Goal: Transaction & Acquisition: Download file/media

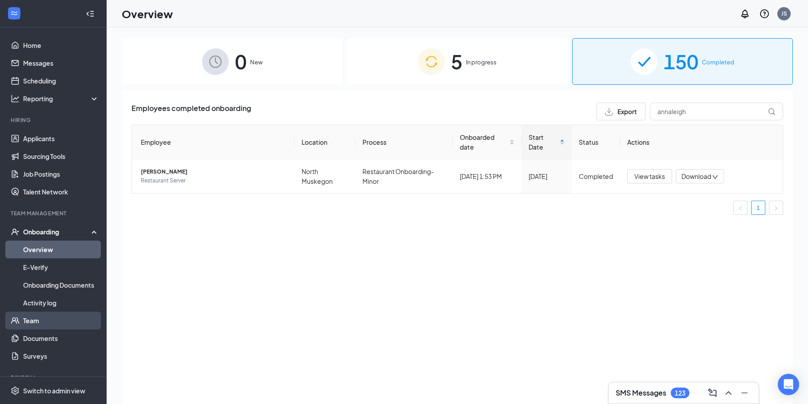
click at [36, 319] on link "Team" at bounding box center [61, 321] width 76 height 18
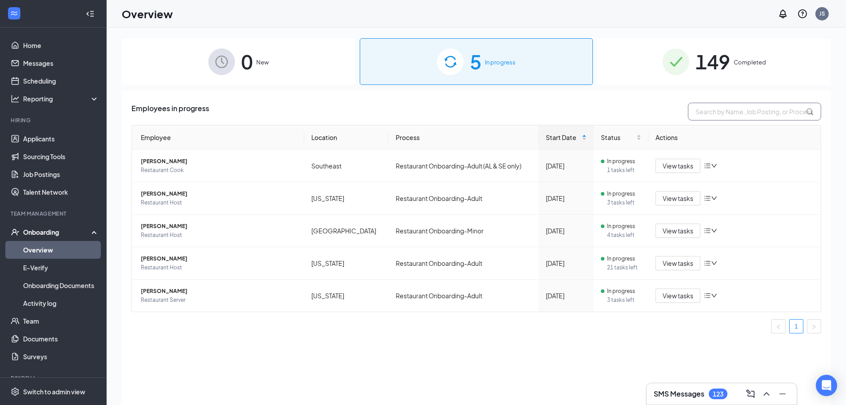
click at [747, 61] on span "Completed" at bounding box center [750, 62] width 32 height 9
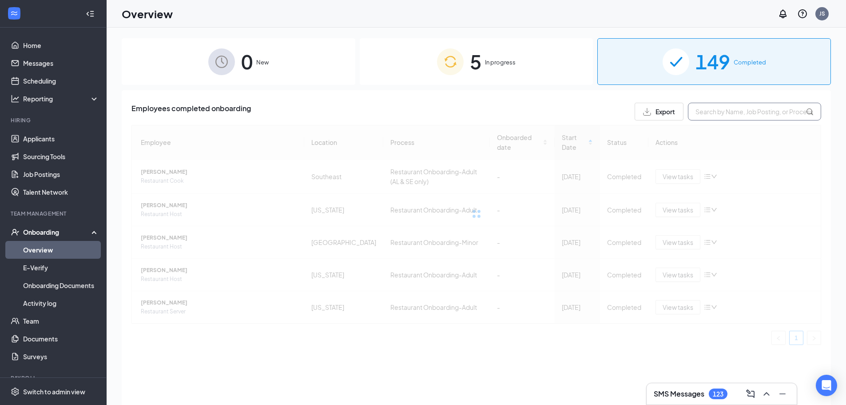
click at [716, 112] on input "text" at bounding box center [754, 112] width 133 height 18
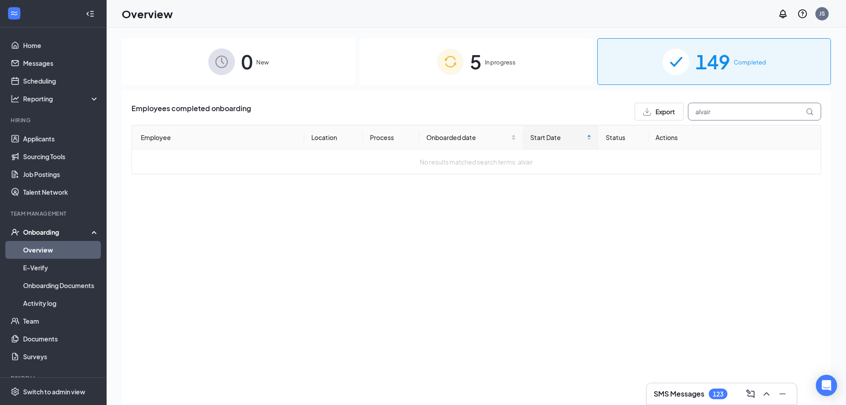
drag, startPoint x: 717, startPoint y: 110, endPoint x: 684, endPoint y: 116, distance: 33.5
click at [683, 115] on div "Export alvair" at bounding box center [728, 112] width 187 height 18
type input "h"
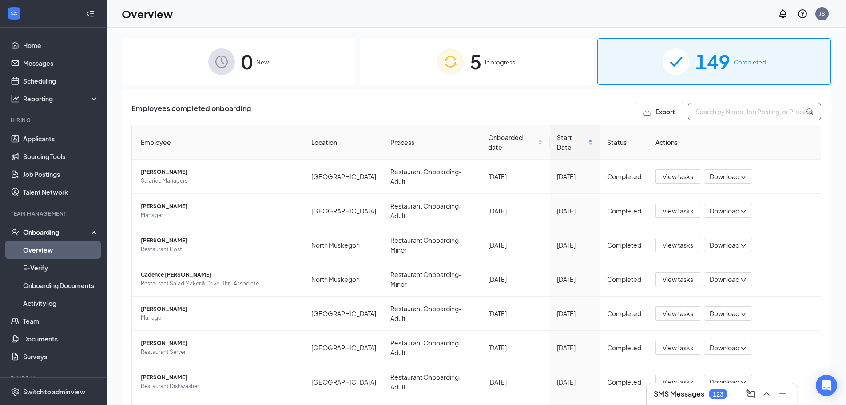
click at [698, 113] on input "text" at bounding box center [754, 112] width 133 height 18
click at [714, 111] on input "text" at bounding box center [754, 112] width 133 height 18
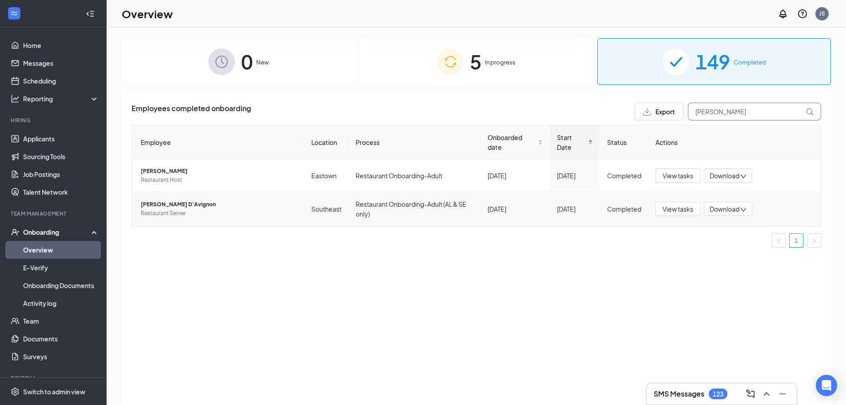
type input "michel"
drag, startPoint x: 747, startPoint y: 207, endPoint x: 733, endPoint y: 212, distance: 14.5
click at [746, 207] on icon "down" at bounding box center [744, 210] width 6 height 6
click at [729, 232] on div "Download summary" at bounding box center [758, 231] width 96 height 11
click at [33, 319] on link "Team" at bounding box center [61, 321] width 76 height 18
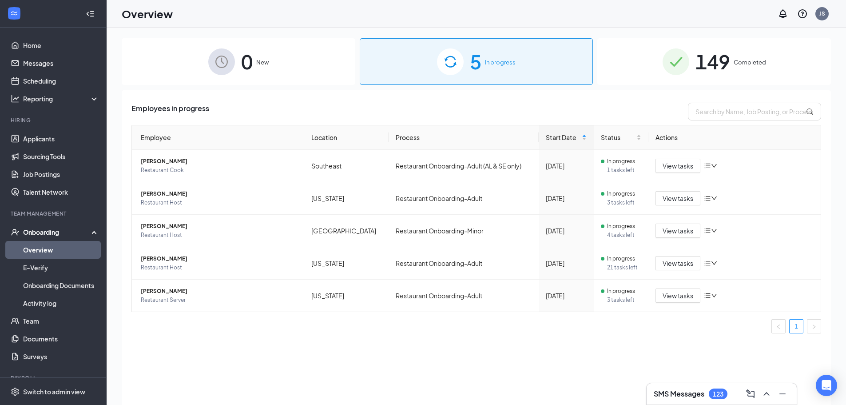
click at [773, 64] on div "149 Completed" at bounding box center [715, 61] width 234 height 47
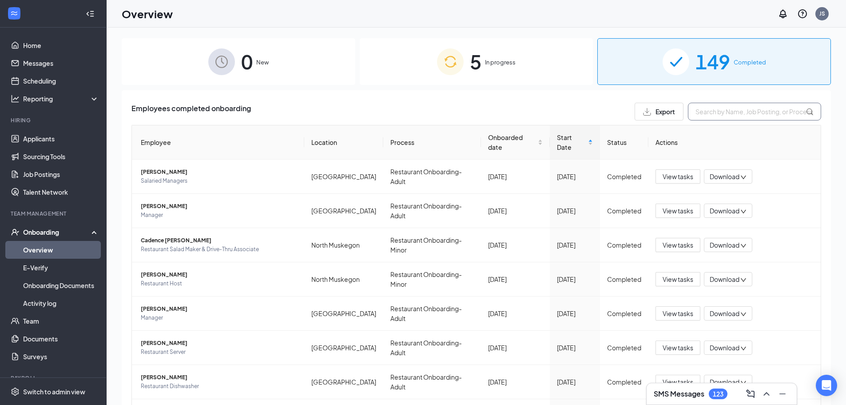
click at [718, 112] on input "text" at bounding box center [754, 112] width 133 height 18
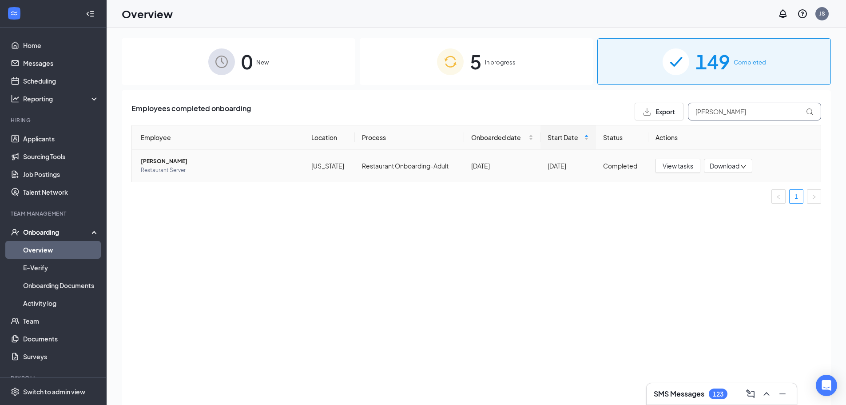
type input "chloe"
click at [747, 164] on icon "down" at bounding box center [744, 167] width 6 height 6
click at [733, 188] on div "Download summary" at bounding box center [758, 188] width 96 height 11
